Goal: Task Accomplishment & Management: Complete application form

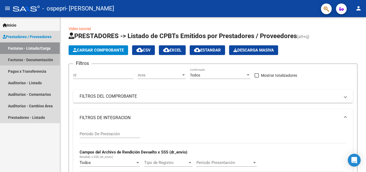
click at [39, 58] on link "Facturas - Documentación" at bounding box center [30, 60] width 60 height 12
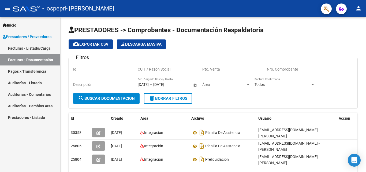
click at [42, 50] on link "Facturas - Listado/Carga" at bounding box center [30, 48] width 60 height 12
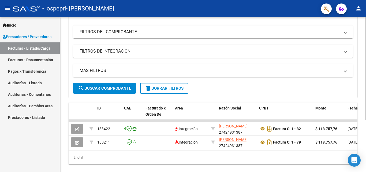
scroll to position [78, 0]
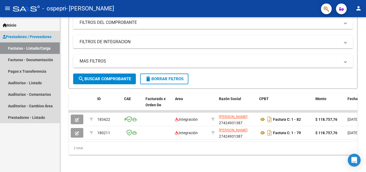
click at [34, 38] on span "Prestadores / Proveedores" at bounding box center [27, 37] width 49 height 6
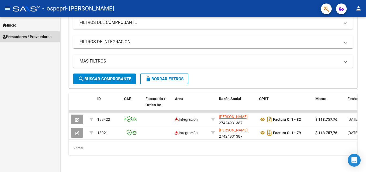
click at [34, 38] on span "Prestadores / Proveedores" at bounding box center [27, 37] width 49 height 6
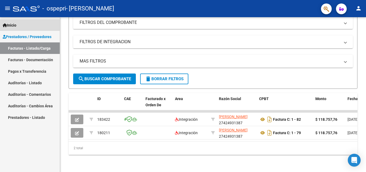
click at [38, 29] on link "Inicio" at bounding box center [30, 25] width 60 height 12
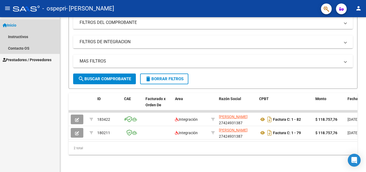
click at [38, 29] on link "Inicio" at bounding box center [30, 25] width 60 height 12
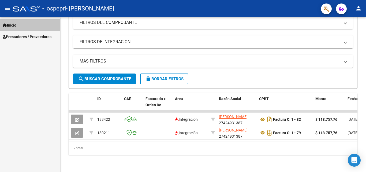
click at [38, 30] on link "Inicio" at bounding box center [30, 25] width 60 height 12
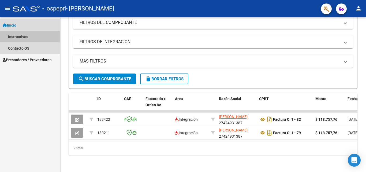
click at [34, 38] on link "Instructivos" at bounding box center [30, 37] width 60 height 12
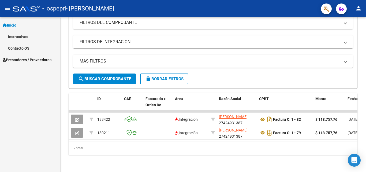
click at [34, 38] on link "Instructivos" at bounding box center [30, 37] width 60 height 12
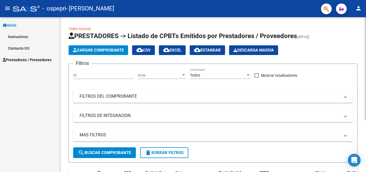
click at [87, 28] on link "Video tutorial" at bounding box center [80, 29] width 22 height 4
click at [21, 36] on link "Instructivos" at bounding box center [30, 37] width 60 height 12
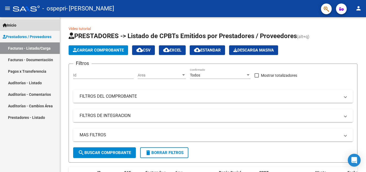
click at [22, 28] on link "Inicio" at bounding box center [30, 25] width 60 height 12
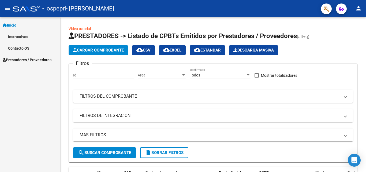
click at [24, 39] on link "Instructivos" at bounding box center [30, 37] width 60 height 12
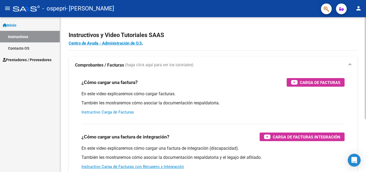
click at [103, 112] on link "Instructivo Carga de Facturas" at bounding box center [108, 112] width 53 height 5
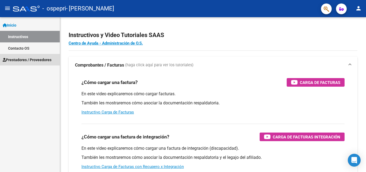
click at [23, 59] on span "Prestadores / Proveedores" at bounding box center [27, 60] width 49 height 6
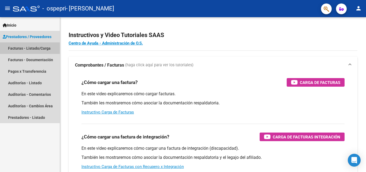
click at [36, 49] on link "Facturas - Listado/Carga" at bounding box center [30, 48] width 60 height 12
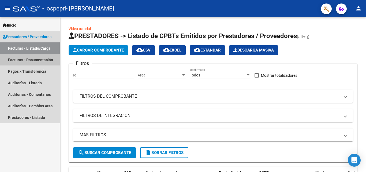
click at [46, 59] on link "Facturas - Documentación" at bounding box center [30, 60] width 60 height 12
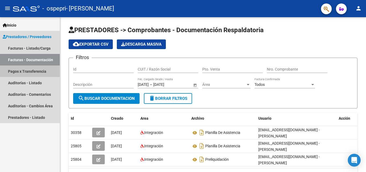
click at [45, 70] on link "Pagos x Transferencia" at bounding box center [30, 71] width 60 height 12
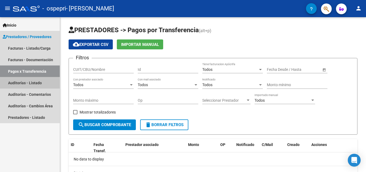
click at [42, 83] on link "Auditorías - Listado" at bounding box center [30, 83] width 60 height 12
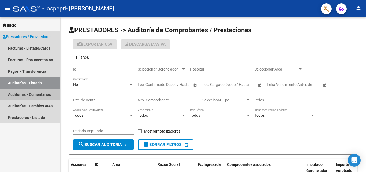
click at [35, 98] on link "Auditorías - Comentarios" at bounding box center [30, 94] width 60 height 12
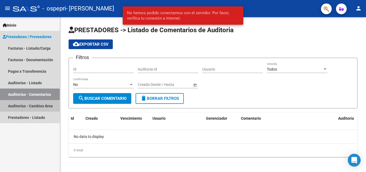
click at [40, 109] on link "Auditorías - Cambios Área" at bounding box center [30, 106] width 60 height 12
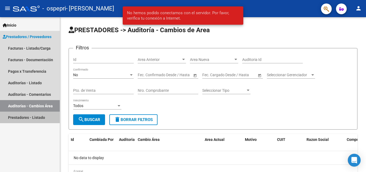
click at [32, 122] on link "Prestadores - Listado" at bounding box center [30, 118] width 60 height 12
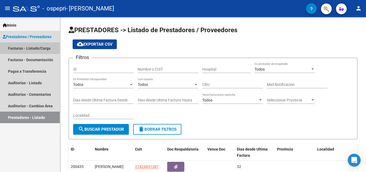
click at [47, 46] on link "Facturas - Listado/Carga" at bounding box center [30, 48] width 60 height 12
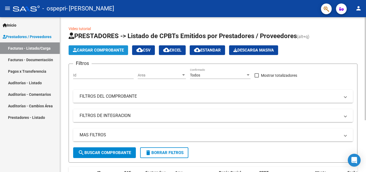
click at [110, 48] on span "Cargar Comprobante" at bounding box center [98, 50] width 51 height 5
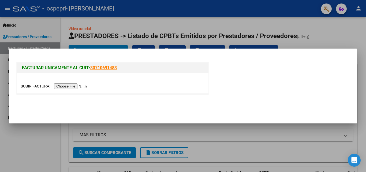
click at [68, 88] on input "file" at bounding box center [55, 86] width 68 height 6
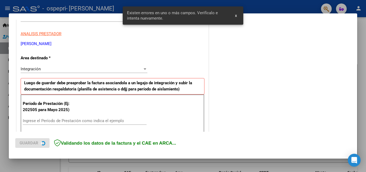
scroll to position [121, 0]
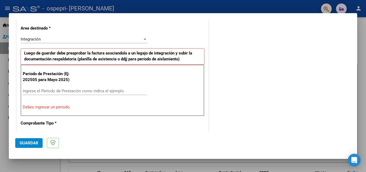
click at [111, 83] on div "Período de Prestación (Ej: 202505 para Mayo 2025) Ingrese el Período de Prestac…" at bounding box center [113, 90] width 184 height 51
click at [109, 92] on input "Ingrese el Período de Prestación como indica el ejemplo" at bounding box center [85, 90] width 124 height 5
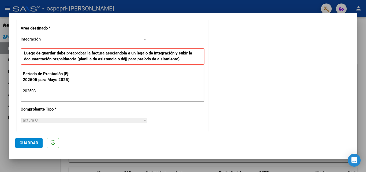
type input "202508"
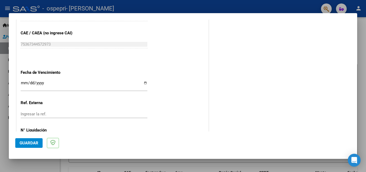
scroll to position [344, 0]
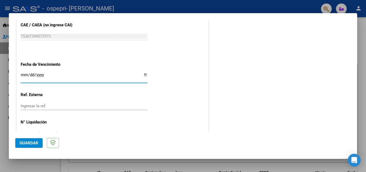
click at [142, 76] on input "Ingresar la fecha" at bounding box center [84, 77] width 127 height 9
type input "2025-09-26"
click at [35, 108] on input "Ingresar la ref." at bounding box center [84, 105] width 127 height 5
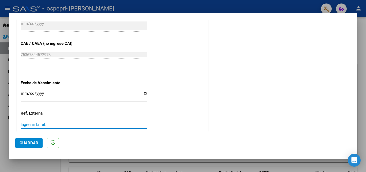
scroll to position [360, 0]
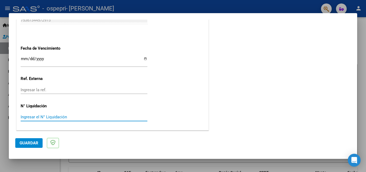
click at [43, 116] on input "Ingresar el N° Liquidación" at bounding box center [84, 116] width 127 height 5
type input "270246"
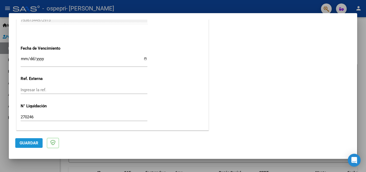
click at [28, 143] on span "Guardar" at bounding box center [29, 142] width 19 height 5
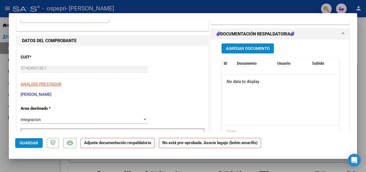
scroll to position [0, 0]
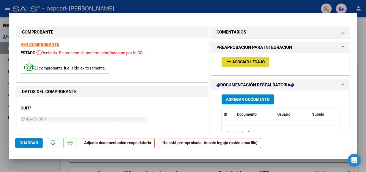
click at [236, 62] on span "Asociar Legajo" at bounding box center [248, 62] width 32 height 5
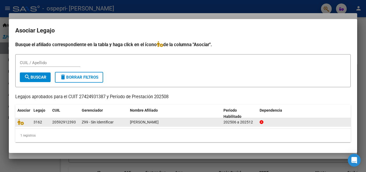
click at [130, 122] on span "BALMACEDA SALAMANCA PABLO LEON" at bounding box center [144, 122] width 29 height 4
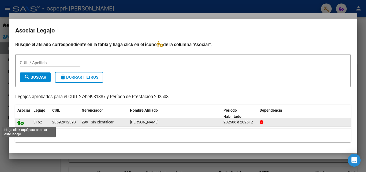
click at [22, 123] on icon at bounding box center [20, 122] width 6 height 6
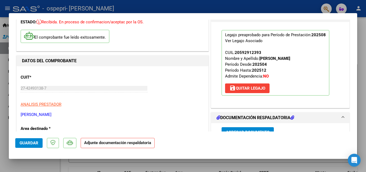
scroll to position [31, 0]
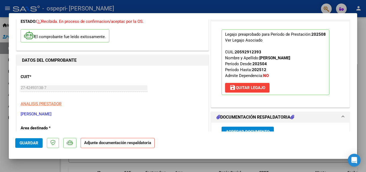
click at [234, 40] on div "Ver Legajo Asociado" at bounding box center [244, 40] width 38 height 6
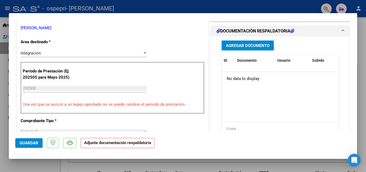
scroll to position [119, 0]
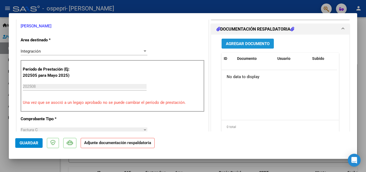
click at [232, 42] on span "Agregar Documento" at bounding box center [248, 43] width 44 height 5
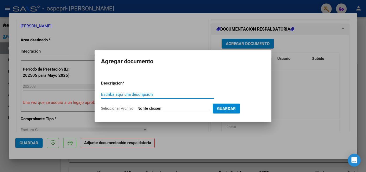
click at [192, 108] on input "Seleccionar Archivo" at bounding box center [173, 108] width 71 height 5
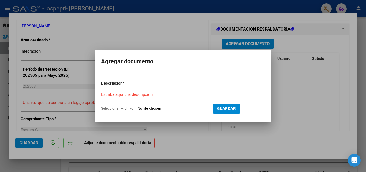
type input "C:\fakepath\Comprobante de Autorización y Realización de Prestación.pdf"
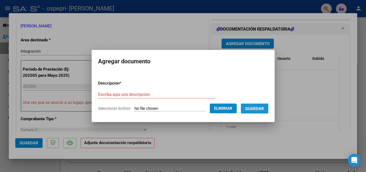
click at [263, 106] on span "Guardar" at bounding box center [254, 108] width 19 height 5
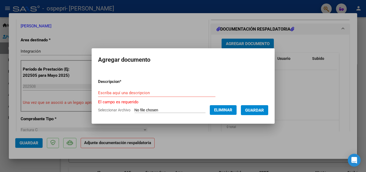
click at [160, 88] on form "Descripcion * Escriba aquí una descripcion El campo es requerido Seleccionar Ar…" at bounding box center [183, 96] width 170 height 43
click at [160, 90] on input "Escriba aquí una descripcion" at bounding box center [156, 92] width 117 height 5
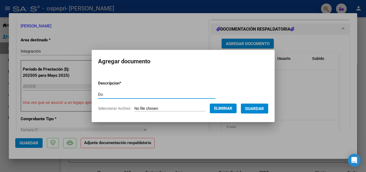
type input "D"
type input "Planilla de asistencia y autorizacion Balmaceda Pablo"
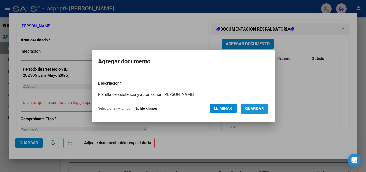
click at [261, 106] on span "Guardar" at bounding box center [254, 108] width 19 height 5
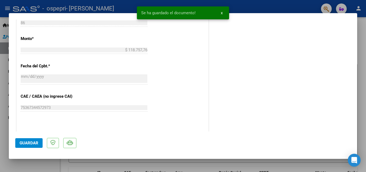
scroll to position [368, 0]
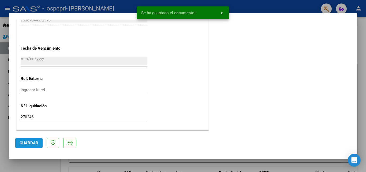
click at [28, 147] on button "Guardar" at bounding box center [28, 143] width 27 height 10
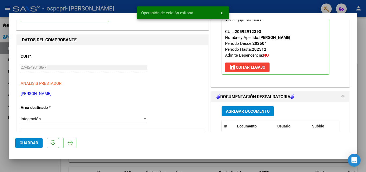
scroll to position [0, 0]
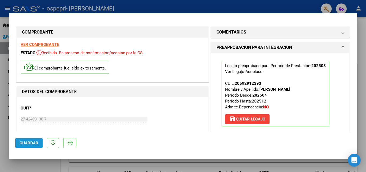
click at [24, 140] on button "Guardar" at bounding box center [28, 143] width 27 height 10
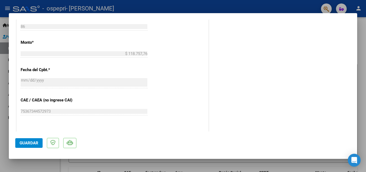
scroll to position [280, 0]
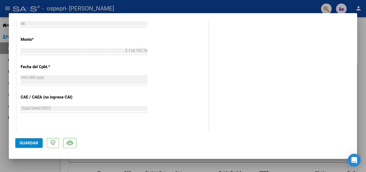
click at [23, 137] on mat-dialog-actions "Guardar" at bounding box center [183, 141] width 336 height 21
click at [24, 141] on span "Guardar" at bounding box center [29, 142] width 19 height 5
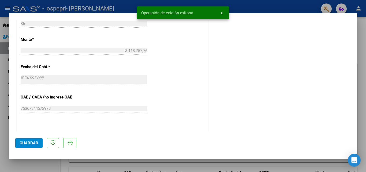
click at [260, 3] on div at bounding box center [183, 86] width 366 height 172
type input "$ 0,00"
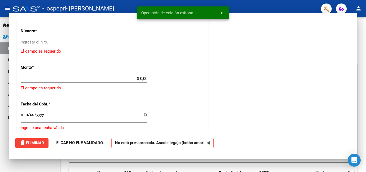
scroll to position [0, 0]
